Goal: Task Accomplishment & Management: Use online tool/utility

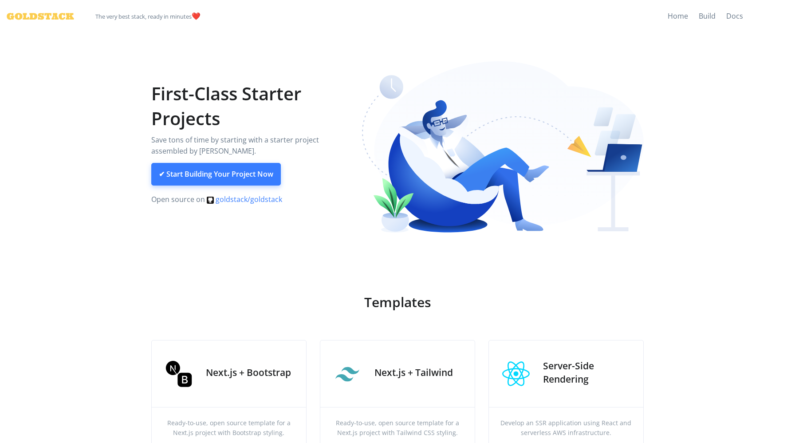
click at [249, 180] on link "✔ Start Building Your Project Now" at bounding box center [216, 174] width 130 height 23
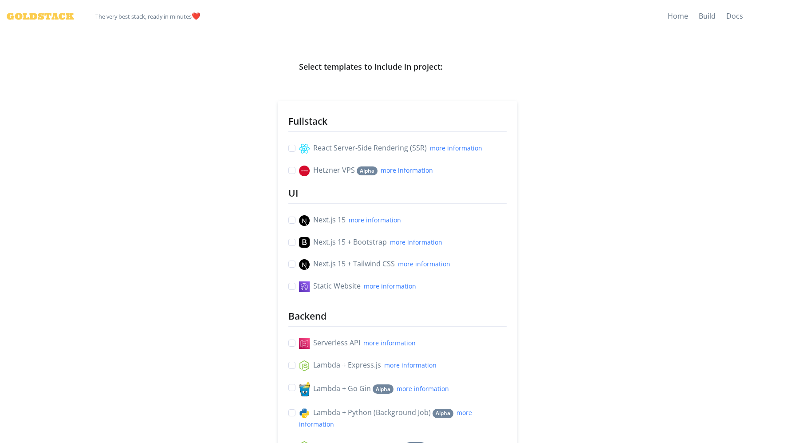
click at [299, 221] on label "Next.js 15 more information" at bounding box center [350, 220] width 102 height 12
click at [293, 221] on input "Next.js 15 more information" at bounding box center [291, 218] width 7 height 9
checkbox input "true"
click at [299, 247] on label "Next.js 15 + Bootstrap more information" at bounding box center [370, 242] width 143 height 12
click at [292, 246] on input "Next.js 15 + Bootstrap more information" at bounding box center [291, 240] width 7 height 9
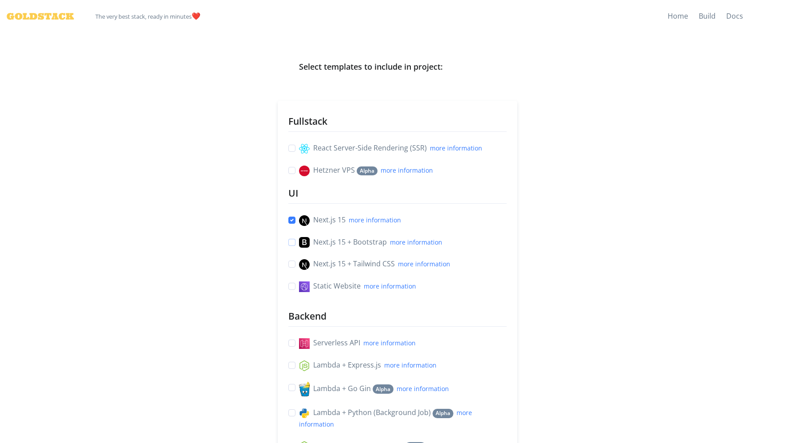
checkbox input "true"
click at [299, 220] on label "Next.js 15 more information" at bounding box center [350, 220] width 102 height 12
click at [292, 220] on input "Next.js 15 more information" at bounding box center [291, 218] width 7 height 9
checkbox input "false"
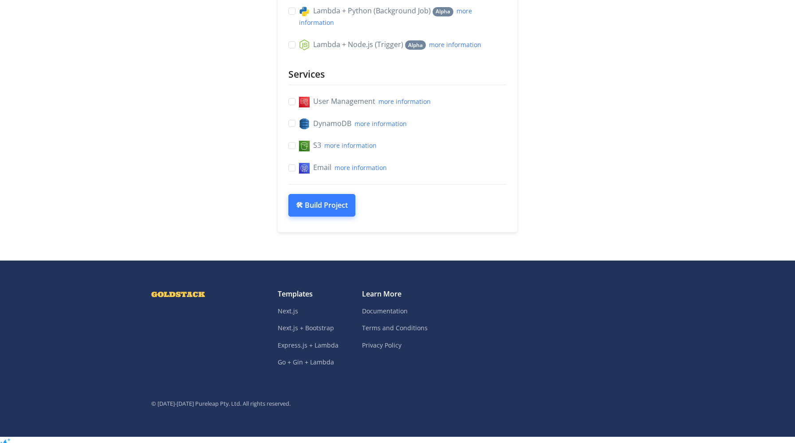
click at [317, 210] on button "🛠 Build Project" at bounding box center [321, 205] width 67 height 23
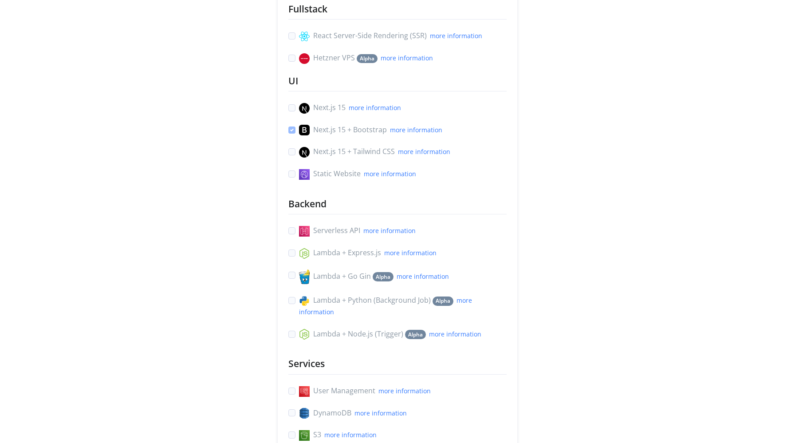
scroll to position [295, 0]
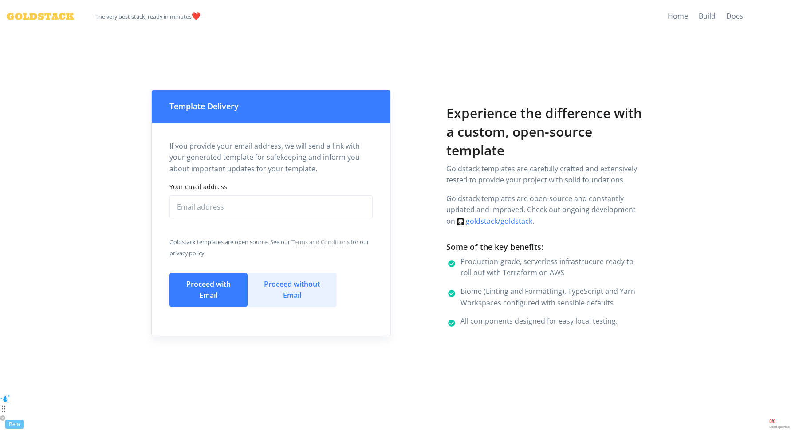
click at [280, 293] on button "Proceed without Email" at bounding box center [292, 290] width 89 height 34
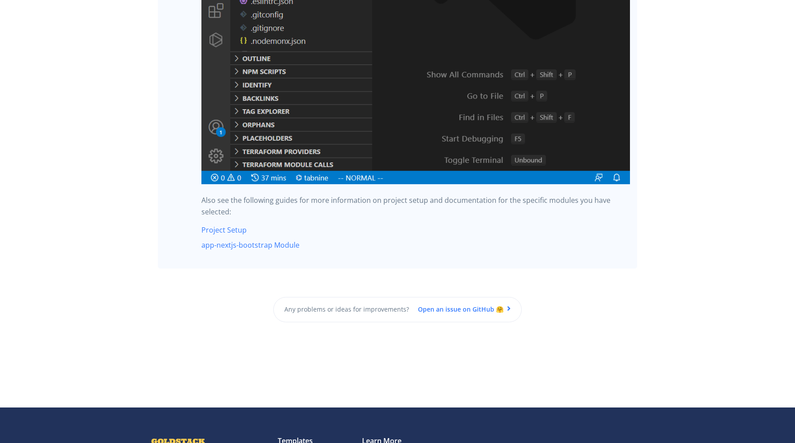
scroll to position [2305, 0]
